Goal: Check status: Check status

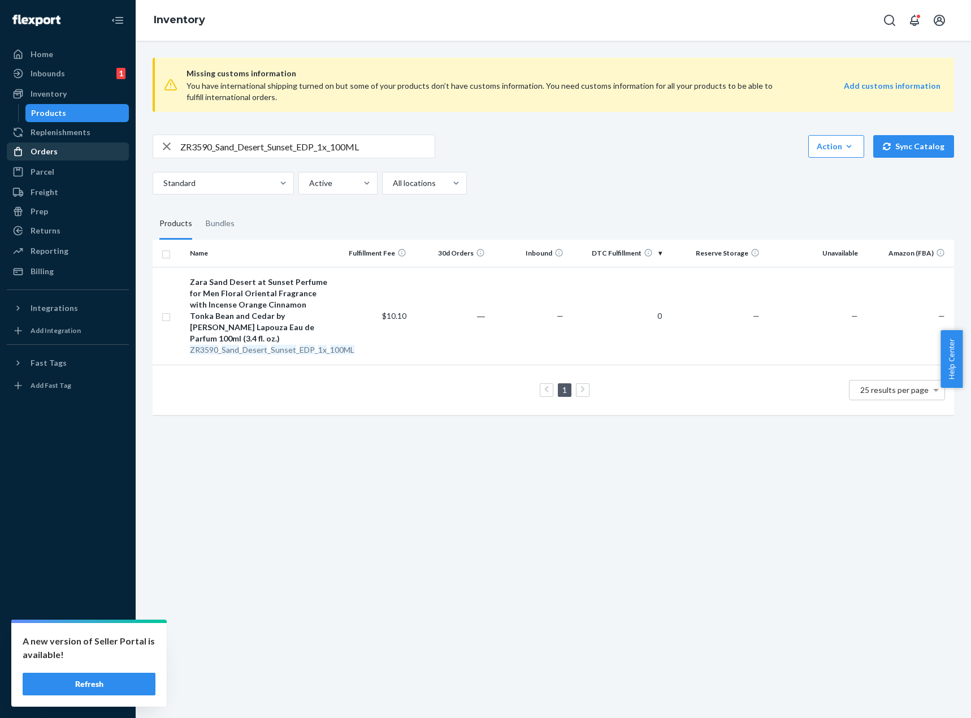
click at [57, 146] on div "Orders" at bounding box center [68, 152] width 120 height 16
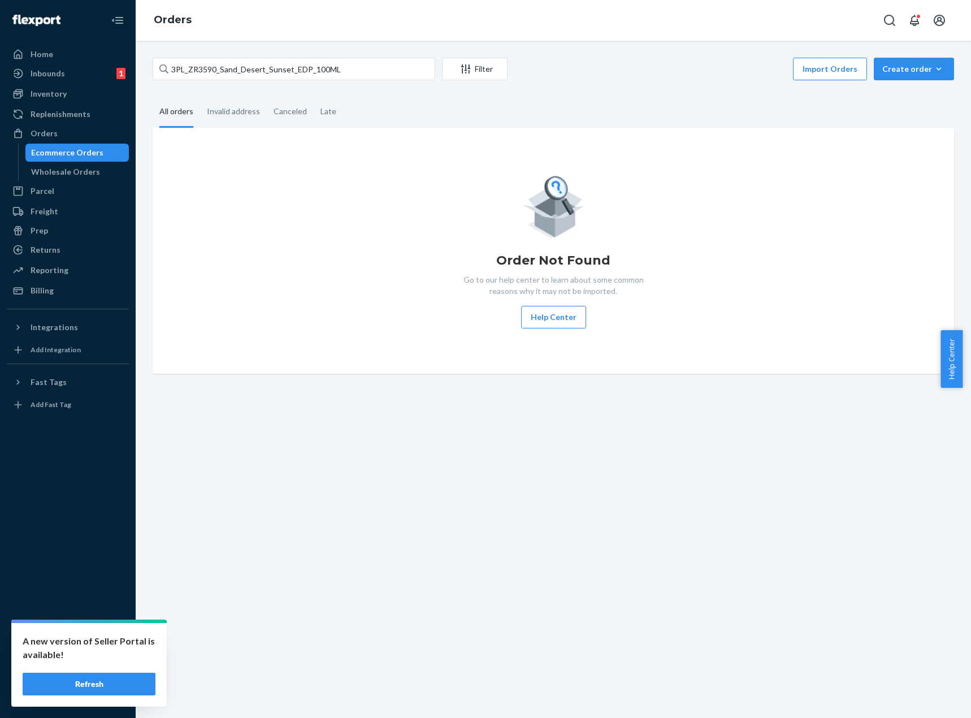
click at [72, 681] on button "Refresh" at bounding box center [89, 684] width 133 height 23
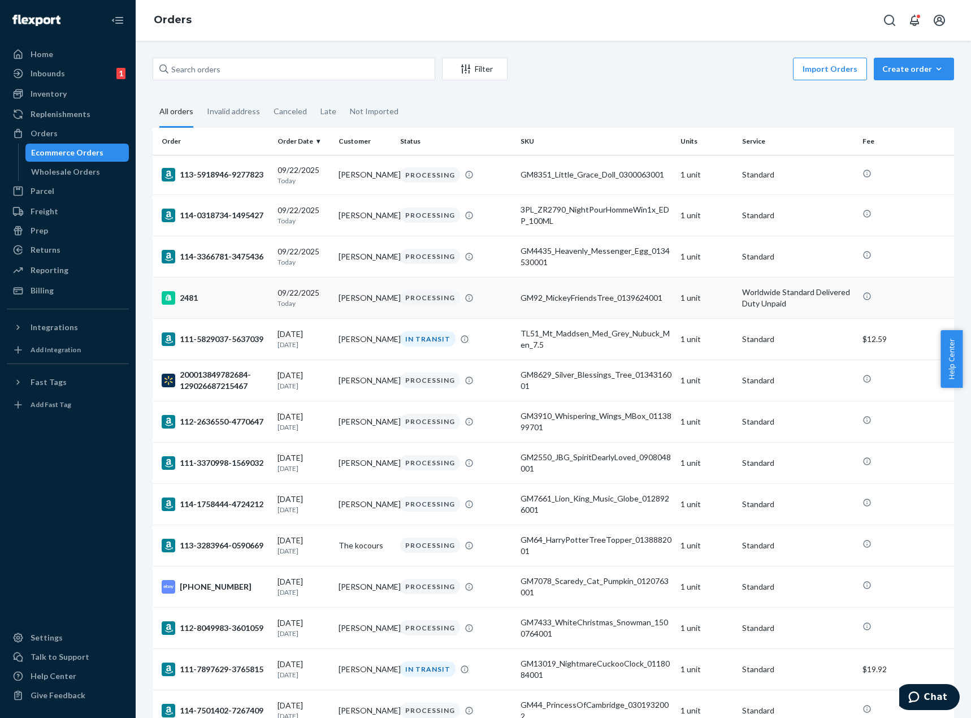
click at [507, 290] on div "PROCESSING" at bounding box center [456, 297] width 116 height 15
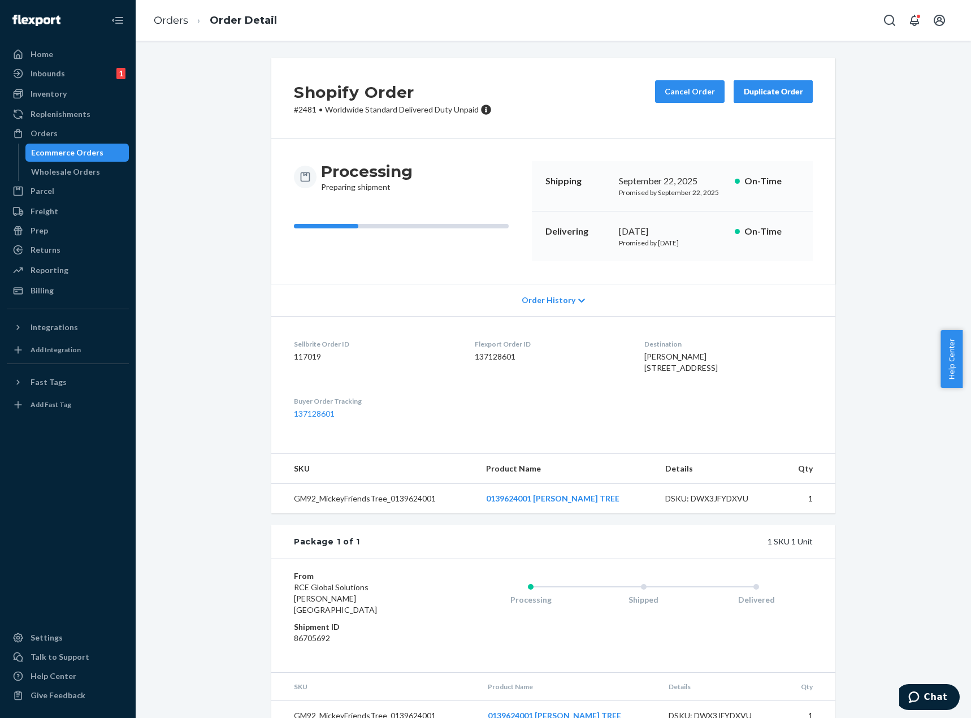
click at [871, 401] on div "Shopify Order # 2481 • Worldwide Standard Delivered Duty Unpaid Cancel Order Du…" at bounding box center [553, 401] width 819 height 686
